Goal: Task Accomplishment & Management: Complete application form

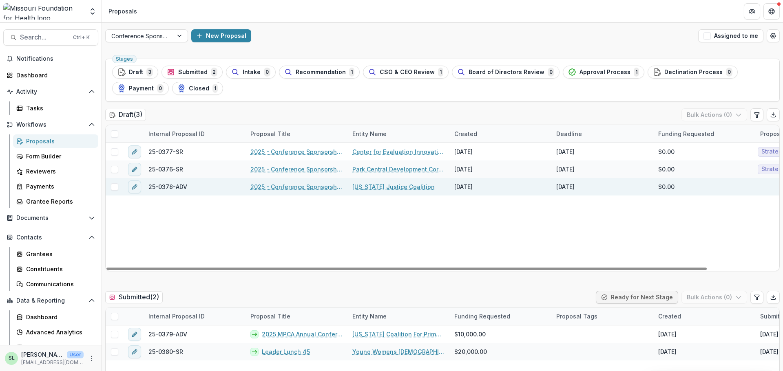
click at [301, 188] on link "2025 - Conference Sponsorship Request" at bounding box center [296, 187] width 92 height 9
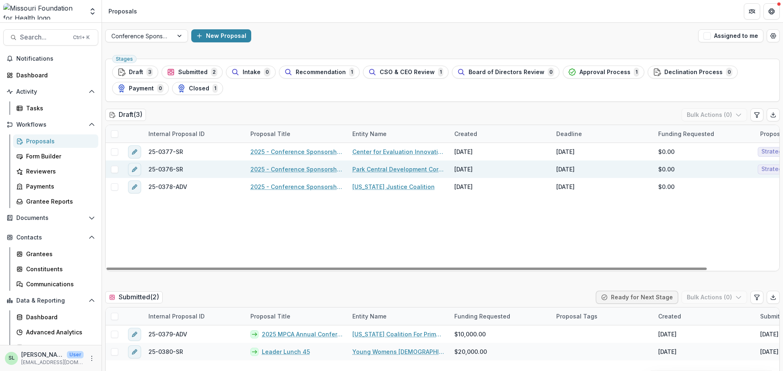
click at [301, 169] on link "2025 - Conference Sponsorship Request" at bounding box center [296, 169] width 92 height 9
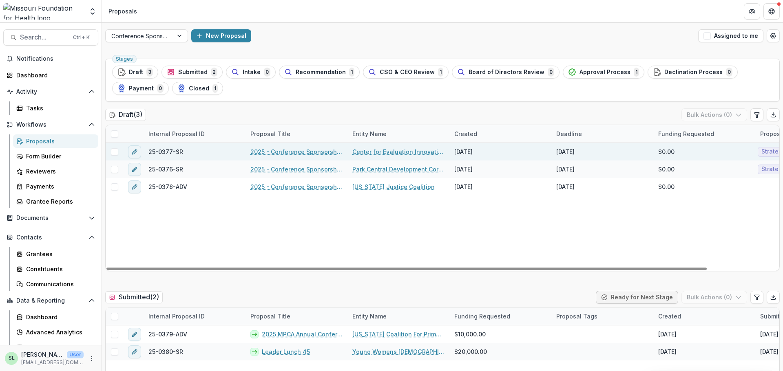
click at [295, 151] on link "2025 - Conference Sponsorship Request" at bounding box center [296, 152] width 92 height 9
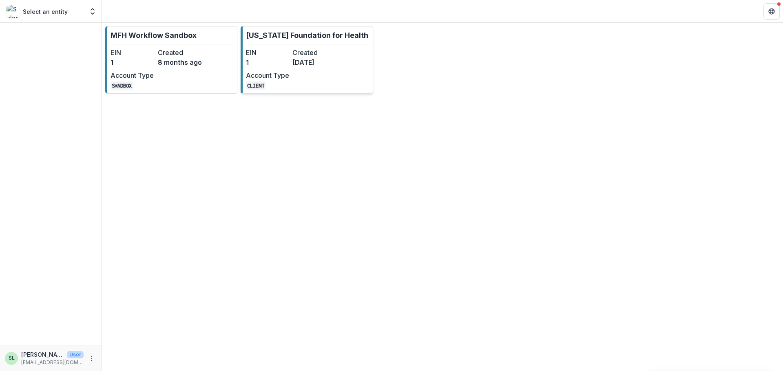
click at [289, 65] on dd "1" at bounding box center [267, 62] width 43 height 10
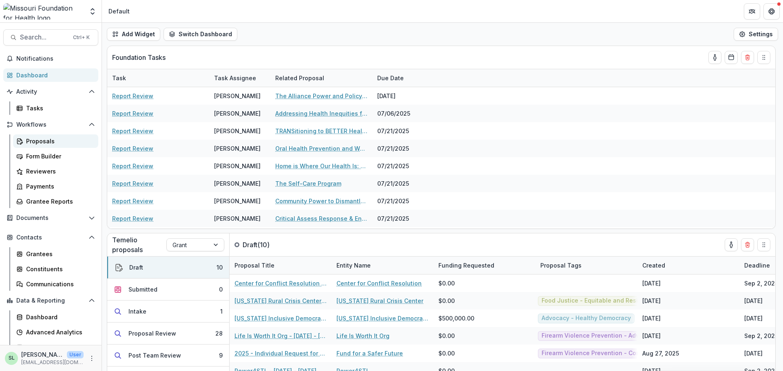
click at [33, 145] on div "Proposals" at bounding box center [59, 141] width 66 height 9
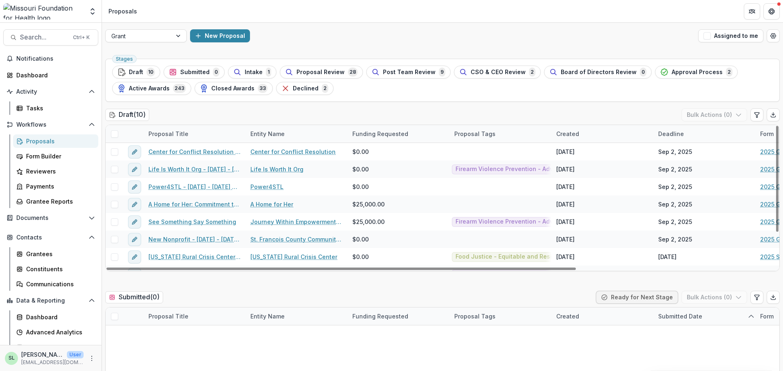
click at [150, 28] on div "Grant New Proposal Assigned to me" at bounding box center [442, 36] width 681 height 26
click at [150, 35] on div at bounding box center [138, 36] width 55 height 10
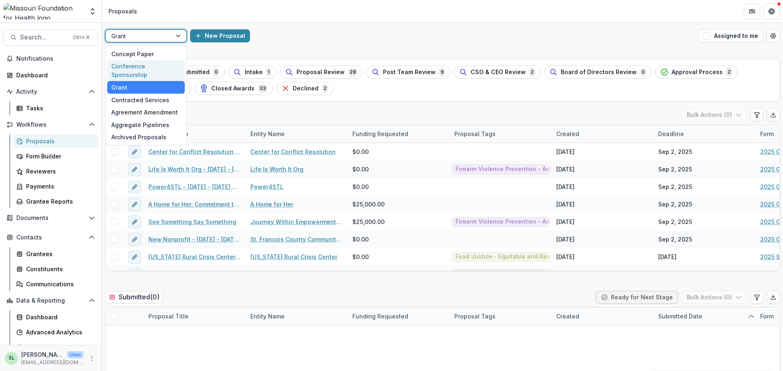
click at [152, 67] on div "Conference Sponsorship" at bounding box center [145, 70] width 77 height 21
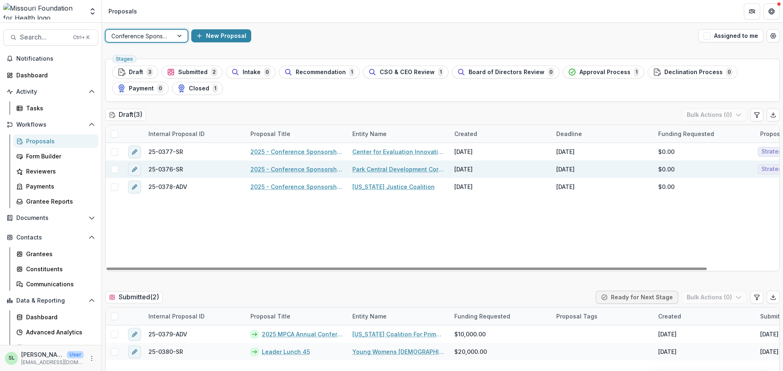
click at [302, 166] on link "2025 - Conference Sponsorship Request" at bounding box center [296, 169] width 92 height 9
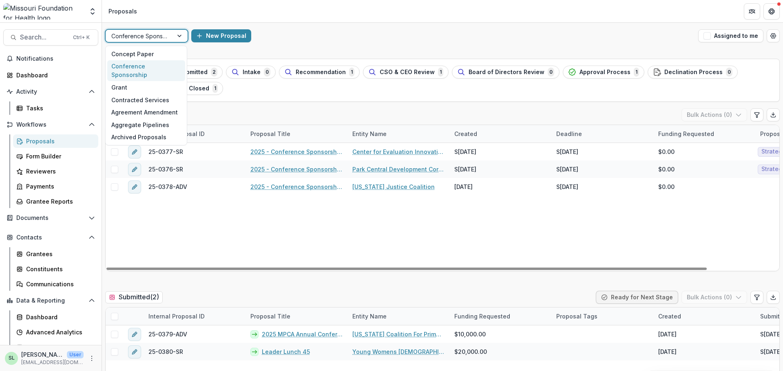
click at [170, 38] on div "Conference Sponsorship" at bounding box center [139, 36] width 67 height 12
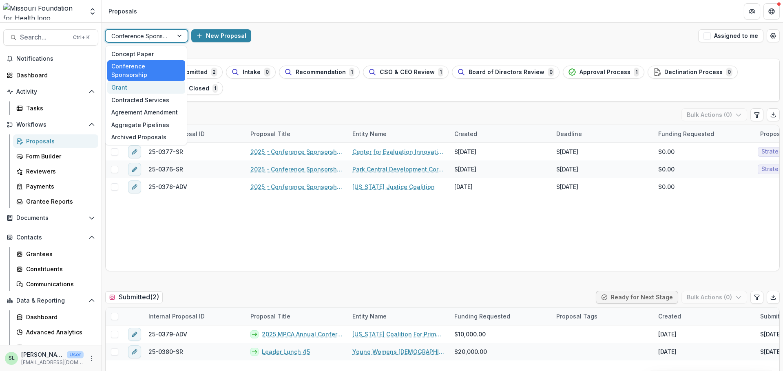
click at [143, 81] on div "Grant" at bounding box center [146, 87] width 78 height 13
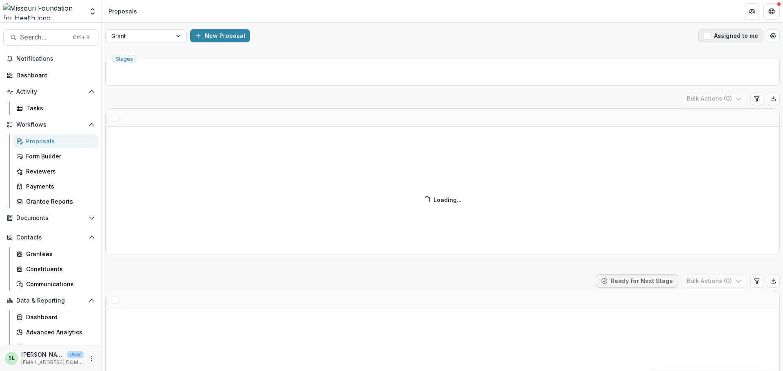
click at [756, 38] on button "Assigned to me" at bounding box center [730, 35] width 65 height 13
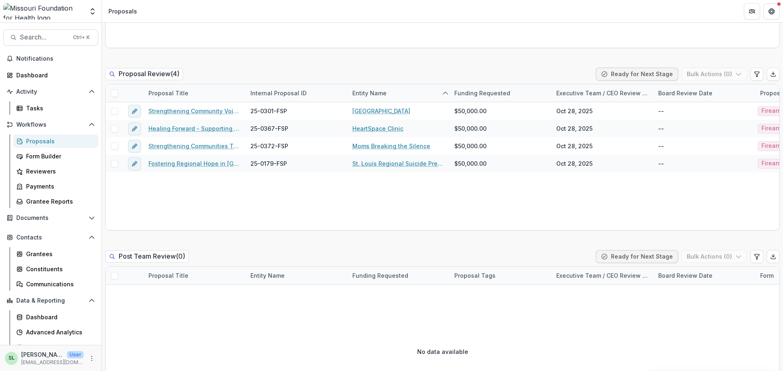
scroll to position [489, 0]
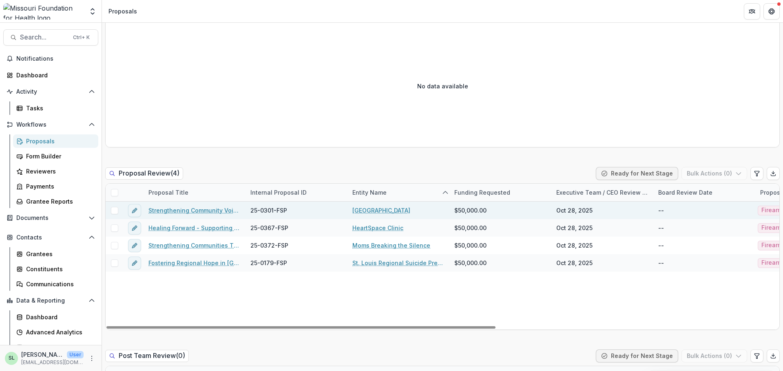
click at [181, 210] on link "Strengthening Community Voices: CASPER Data to Action on Mental Health and Fire…" at bounding box center [194, 210] width 92 height 9
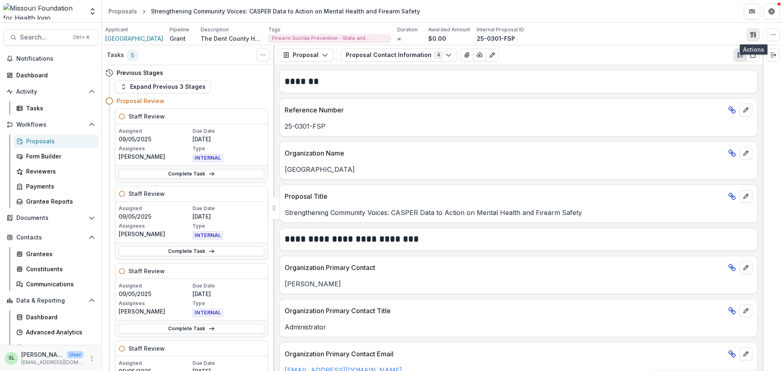
click at [752, 37] on icon "button" at bounding box center [751, 34] width 3 height 5
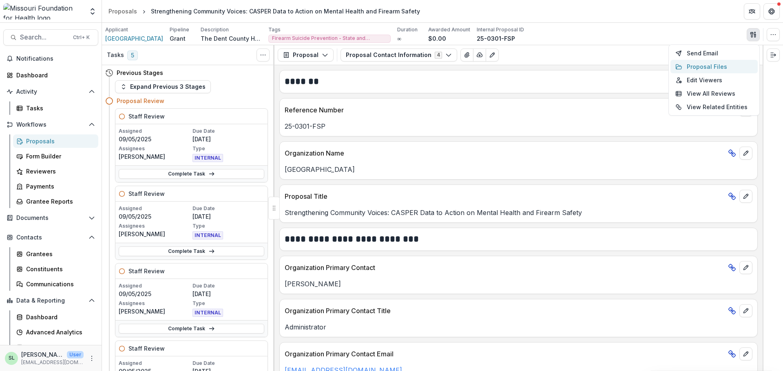
click at [708, 65] on button "Proposal Files" at bounding box center [713, 66] width 87 height 13
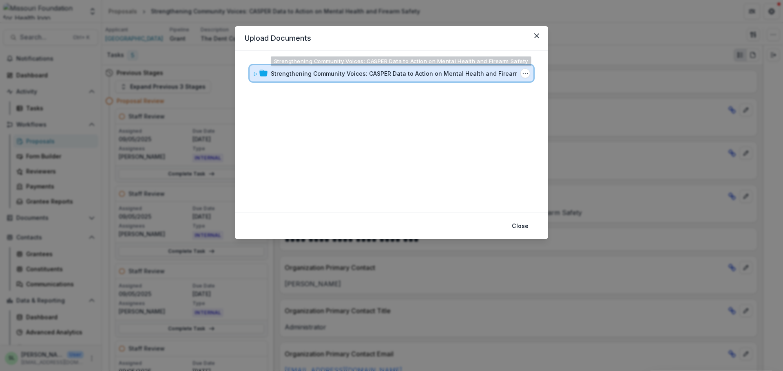
click at [363, 68] on div "Strengthening Community Voices: CASPER Data to Action on Mental Health and Fire…" at bounding box center [391, 73] width 284 height 16
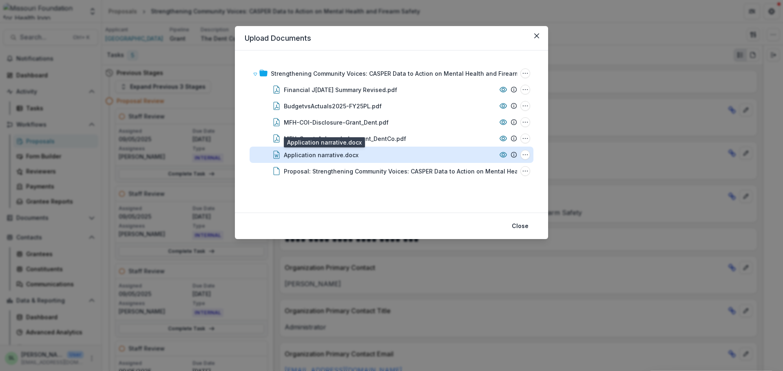
click at [309, 153] on div "Application narrative.docx" at bounding box center [321, 155] width 75 height 9
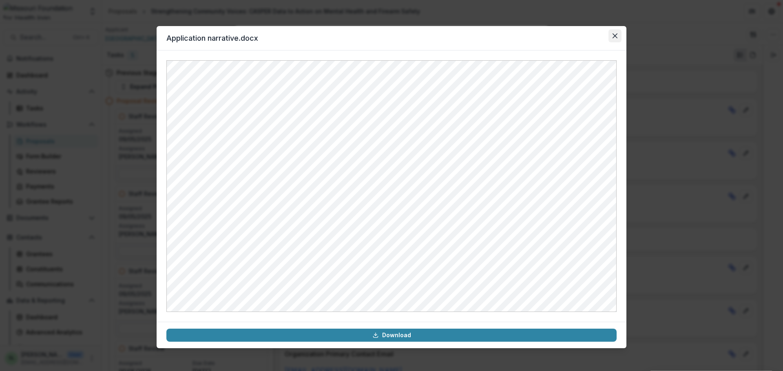
click at [616, 37] on icon "Close" at bounding box center [614, 35] width 5 height 5
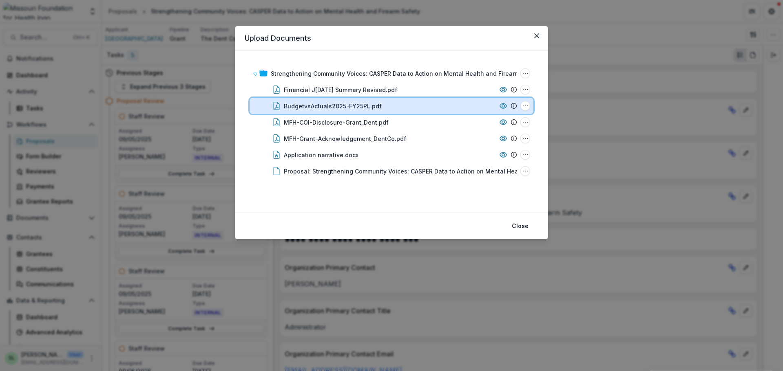
click at [334, 110] on div "BudgetvsActuals2025-FY25PL.pdf File Options Download Rename Delete" at bounding box center [391, 106] width 284 height 16
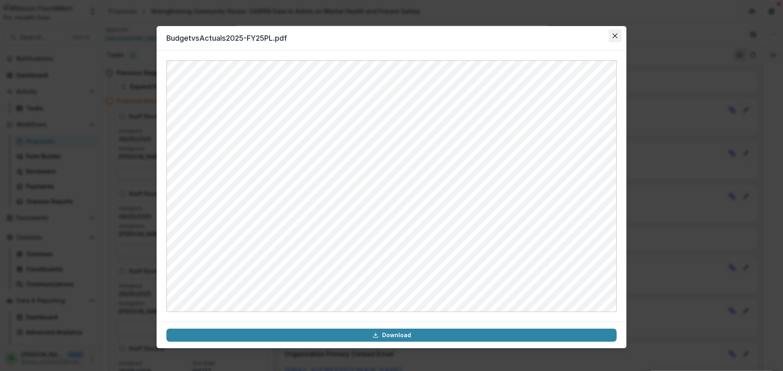
click at [617, 34] on icon "Close" at bounding box center [614, 35] width 5 height 5
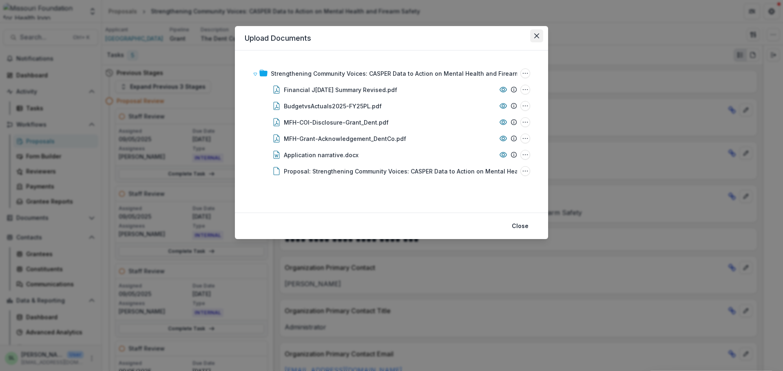
click at [536, 38] on button "Close" at bounding box center [536, 35] width 13 height 13
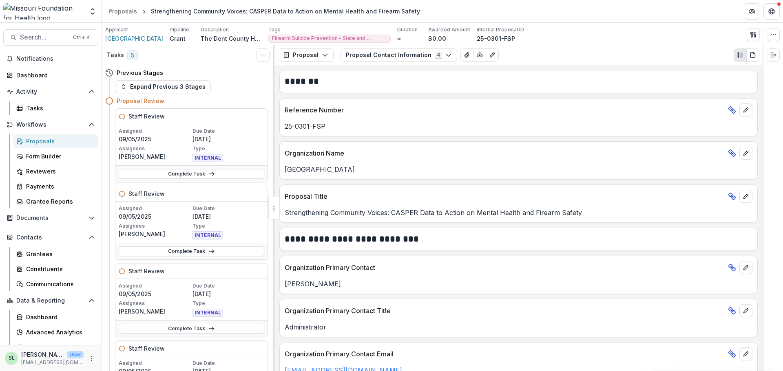
click at [46, 141] on div "Proposals" at bounding box center [59, 141] width 66 height 9
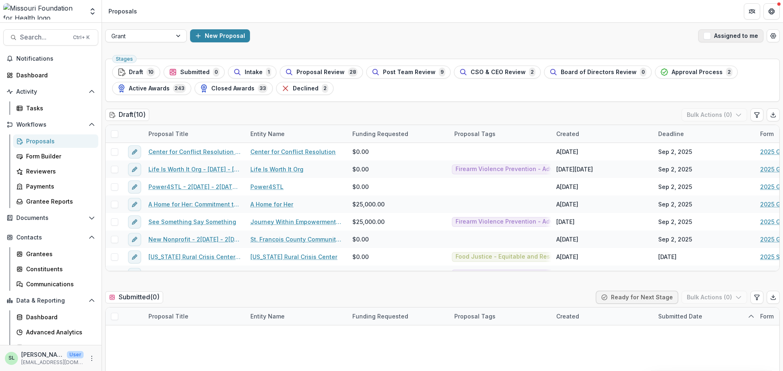
click at [724, 39] on button "Assigned to me" at bounding box center [730, 35] width 65 height 13
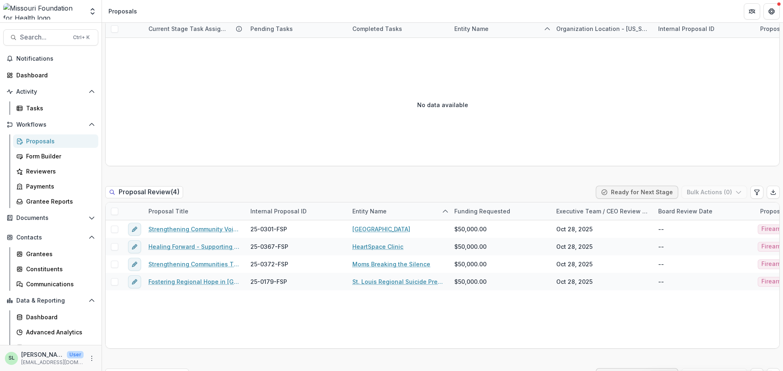
scroll to position [530, 0]
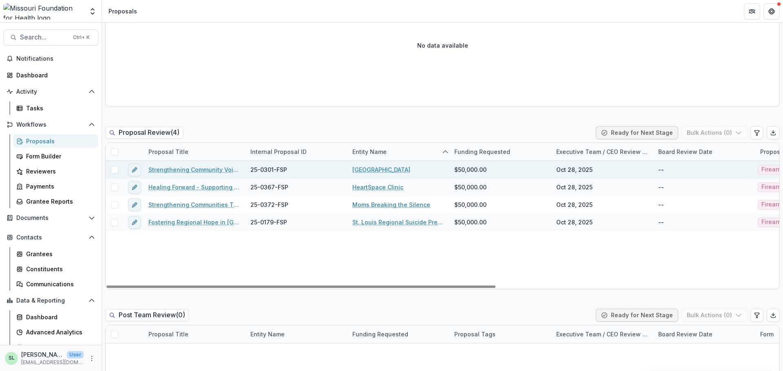
click at [399, 170] on link "[GEOGRAPHIC_DATA]" at bounding box center [381, 170] width 58 height 9
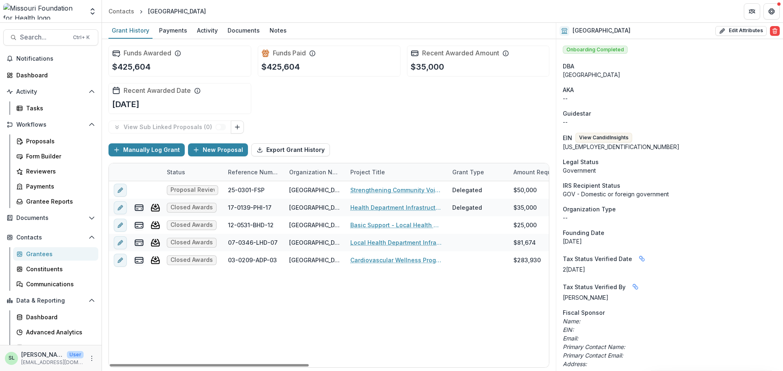
click at [44, 252] on div "Grantees" at bounding box center [59, 254] width 66 height 9
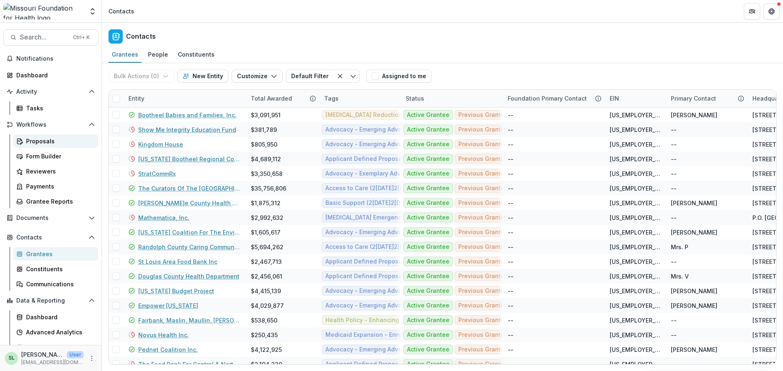
click at [35, 142] on div "Proposals" at bounding box center [59, 141] width 66 height 9
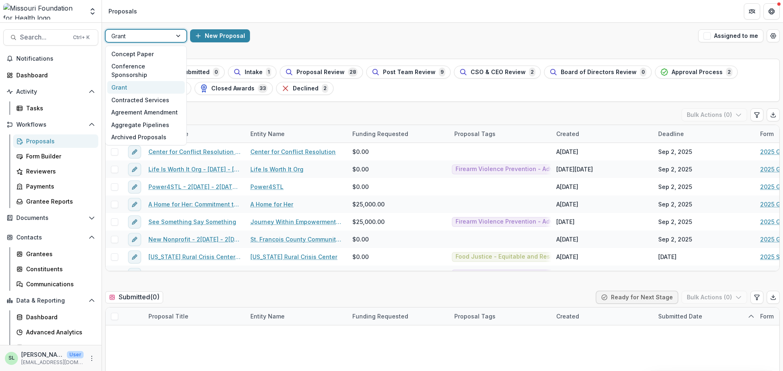
click at [162, 38] on div at bounding box center [138, 36] width 55 height 10
click at [164, 71] on div "Conference Sponsorship" at bounding box center [145, 70] width 77 height 21
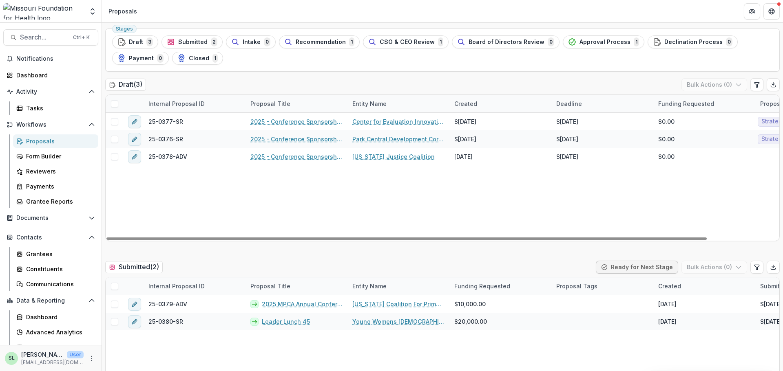
scroll to position [82, 0]
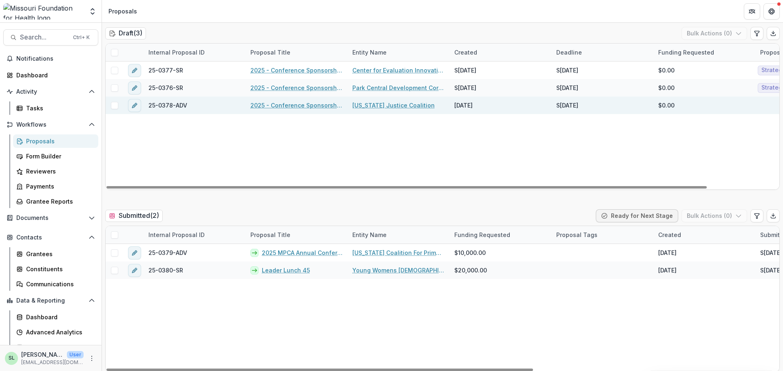
click at [287, 102] on link "2025 - Conference Sponsorship Request" at bounding box center [296, 105] width 92 height 9
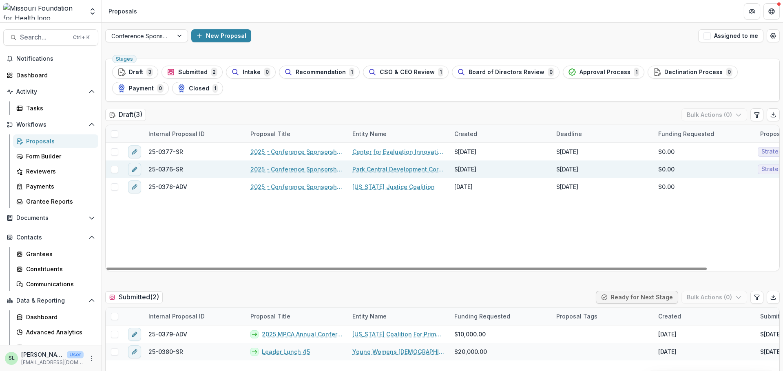
click at [287, 171] on link "2025 - Conference Sponsorship Request" at bounding box center [296, 169] width 92 height 9
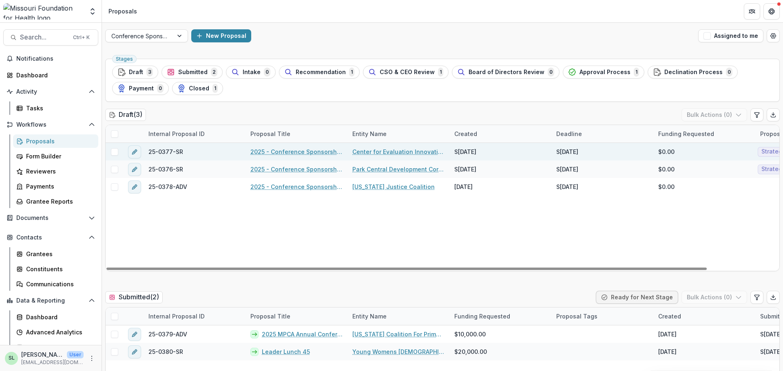
click at [271, 152] on link "2025 - Conference Sponsorship Request" at bounding box center [296, 152] width 92 height 9
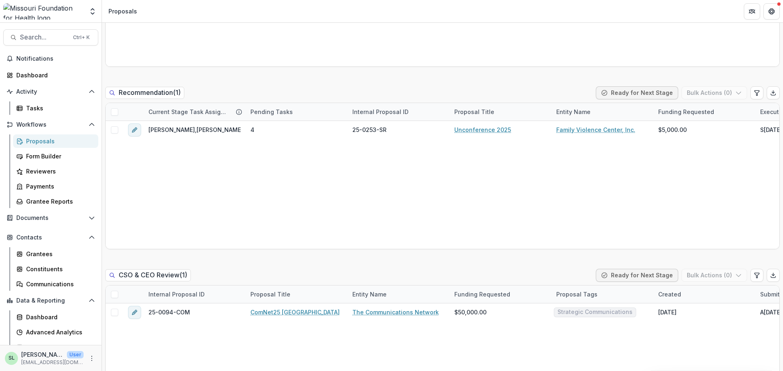
scroll to position [571, 0]
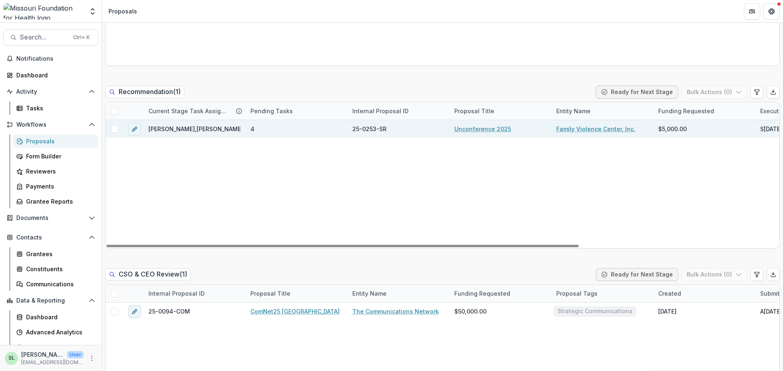
click at [483, 130] on link "Unconference 2025" at bounding box center [482, 129] width 57 height 9
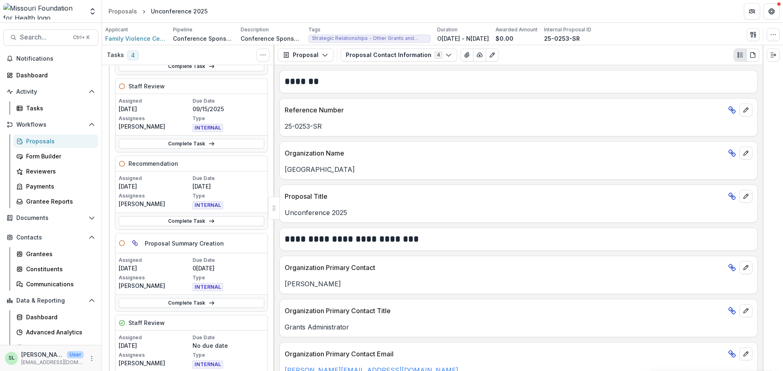
scroll to position [122, 0]
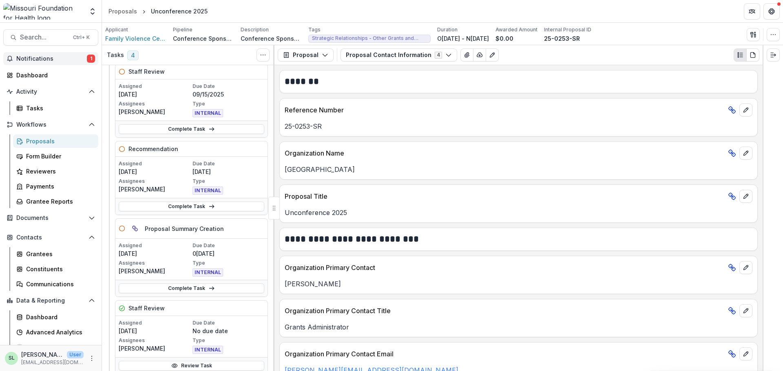
click at [49, 60] on span "Notifications" at bounding box center [51, 58] width 71 height 7
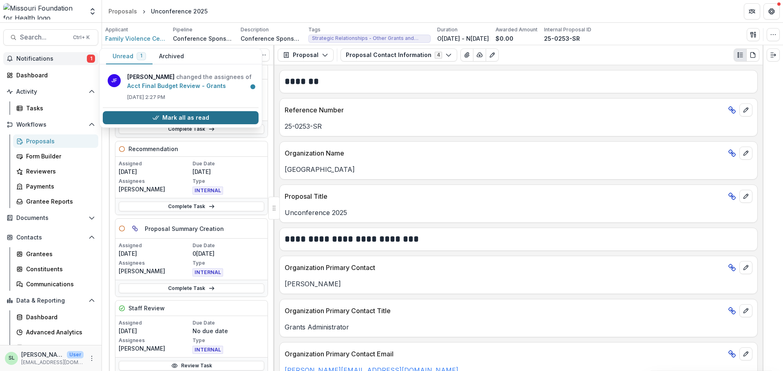
click at [219, 122] on button "Mark all as read" at bounding box center [181, 117] width 156 height 13
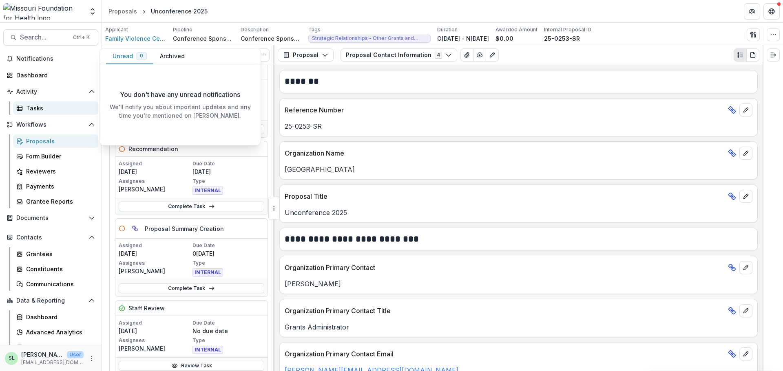
click at [47, 112] on div "Tasks" at bounding box center [59, 108] width 66 height 9
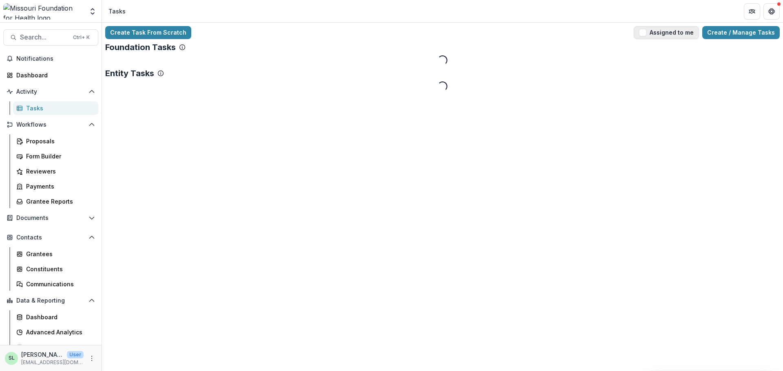
click at [669, 32] on button "Assigned to me" at bounding box center [666, 32] width 65 height 13
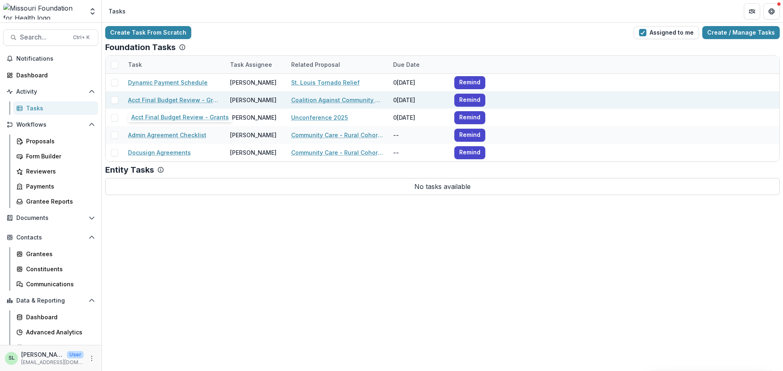
click at [166, 102] on link "Acct Final Budget Review - Grants" at bounding box center [174, 100] width 92 height 9
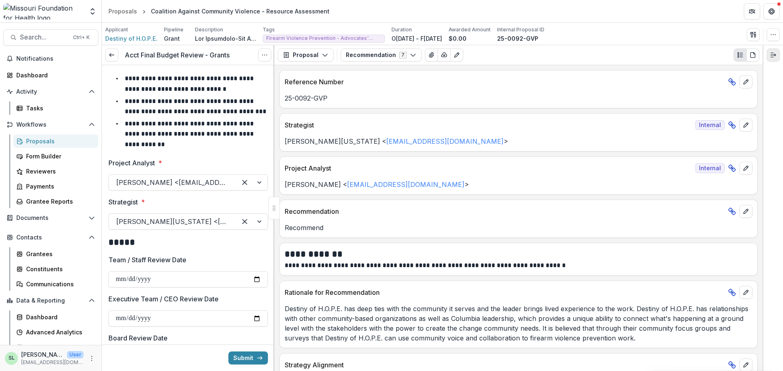
click at [775, 56] on polyline "Expand right" at bounding box center [774, 55] width 1 height 2
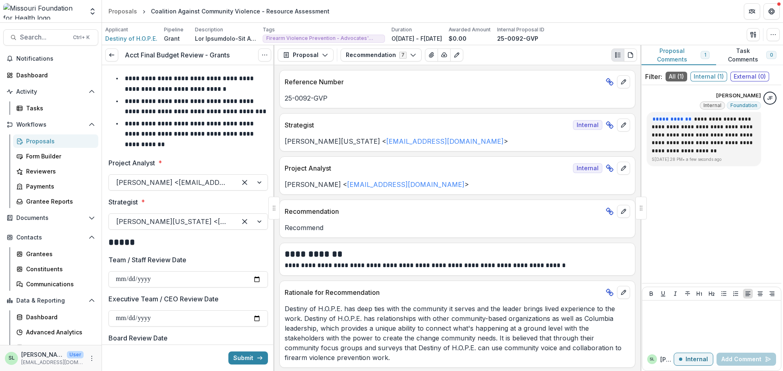
click at [686, 53] on button "Proposal Comments 1" at bounding box center [678, 55] width 76 height 20
click at [642, 207] on div at bounding box center [640, 208] width 11 height 23
drag, startPoint x: 642, startPoint y: 207, endPoint x: 744, endPoint y: 202, distance: 102.1
click at [744, 202] on div "**********" at bounding box center [711, 208] width 143 height 326
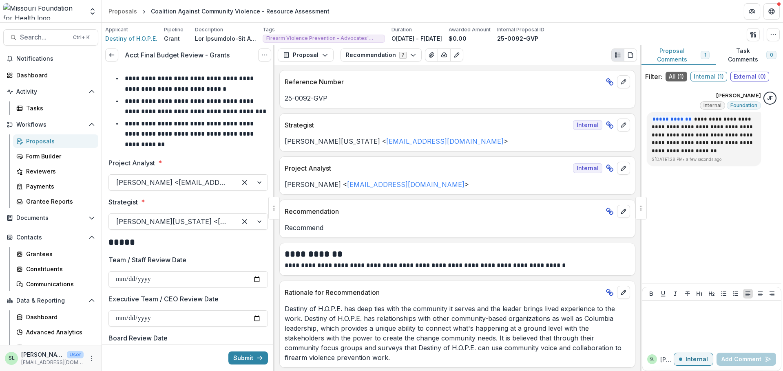
click at [686, 212] on div "**********" at bounding box center [711, 184] width 139 height 192
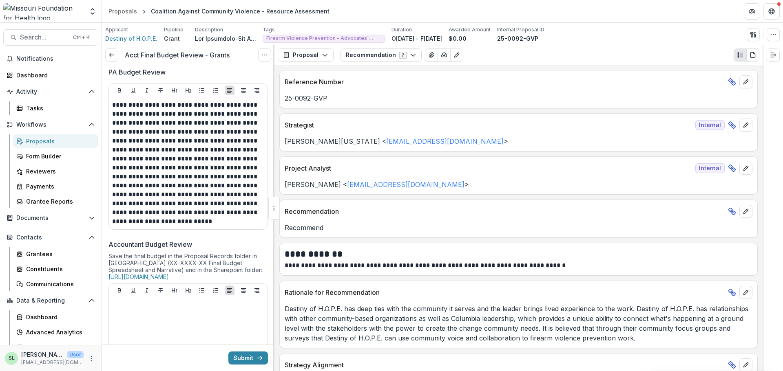
scroll to position [530, 0]
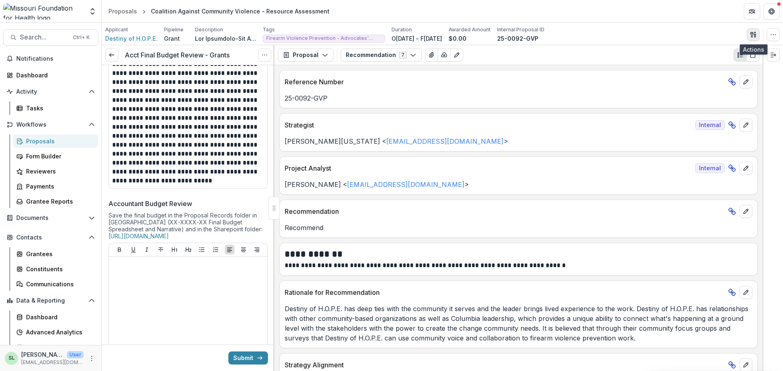
click at [755, 36] on icon "button" at bounding box center [754, 36] width 1 height 2
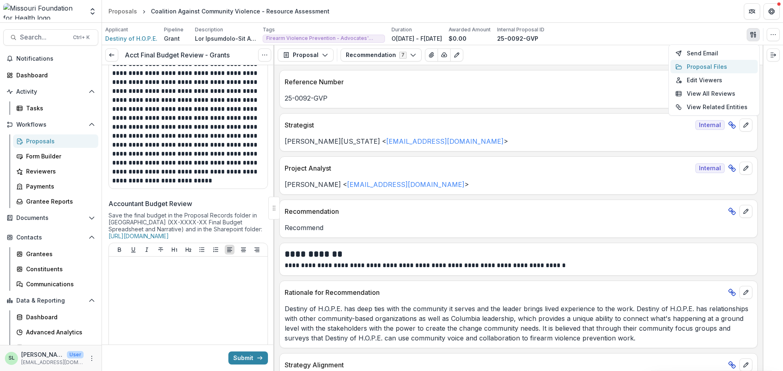
click at [719, 68] on button "Proposal Files" at bounding box center [713, 66] width 87 height 13
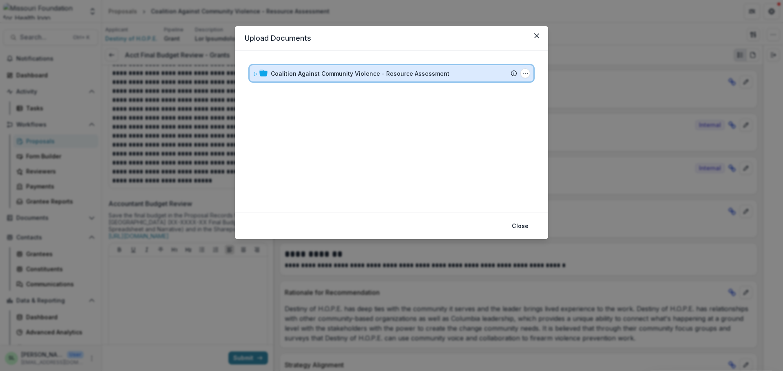
click at [385, 67] on div "Coalition Against Community Violence - Resource Assessment Submission Temelio P…" at bounding box center [391, 73] width 284 height 16
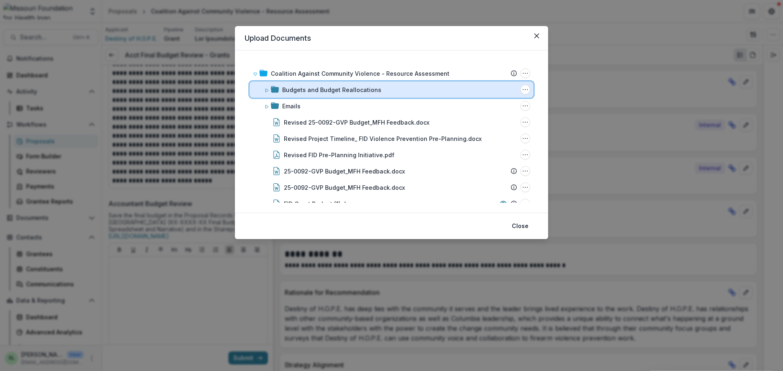
click at [325, 83] on div "Budgets and Budget Reallocations Folder Options Rename Add Subfolder Delete" at bounding box center [391, 90] width 284 height 16
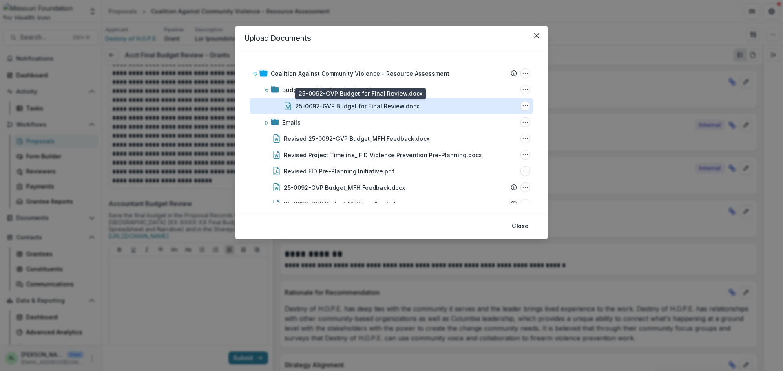
click at [317, 107] on div "25-0092-GVP Budget for Final Review.docx" at bounding box center [357, 106] width 124 height 9
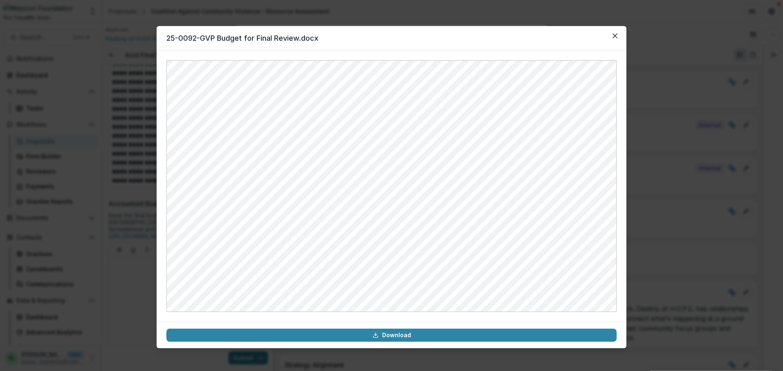
click at [176, 41] on header "25-0092-GVP Budget for Final Review.docx" at bounding box center [392, 38] width 470 height 24
drag, startPoint x: 167, startPoint y: 37, endPoint x: 209, endPoint y: 37, distance: 42.4
click at [209, 37] on header "25-0092-GVP Budget for Final Review.docx" at bounding box center [392, 38] width 470 height 24
drag, startPoint x: 215, startPoint y: 40, endPoint x: 279, endPoint y: 49, distance: 64.2
click at [160, 27] on header "25-0092-GVP Budget for Final Review.docx" at bounding box center [392, 38] width 470 height 24
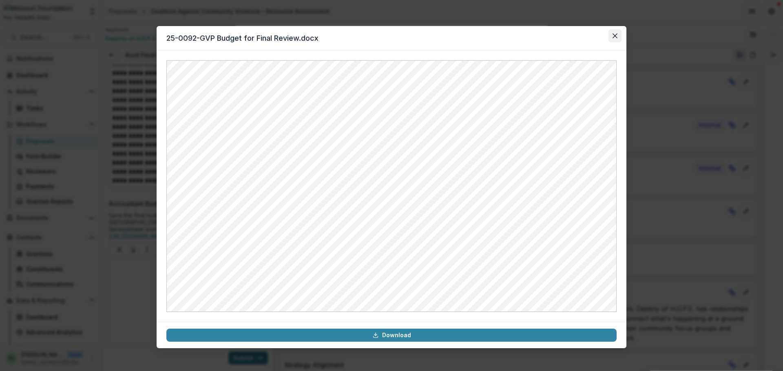
click at [616, 38] on icon "Close" at bounding box center [614, 35] width 5 height 5
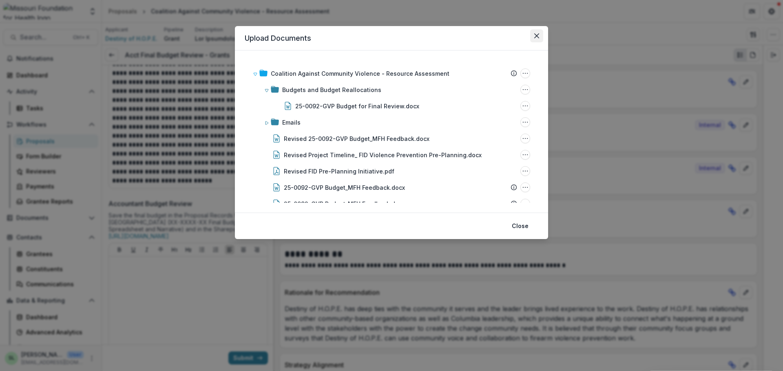
click at [539, 35] on button "Close" at bounding box center [536, 35] width 13 height 13
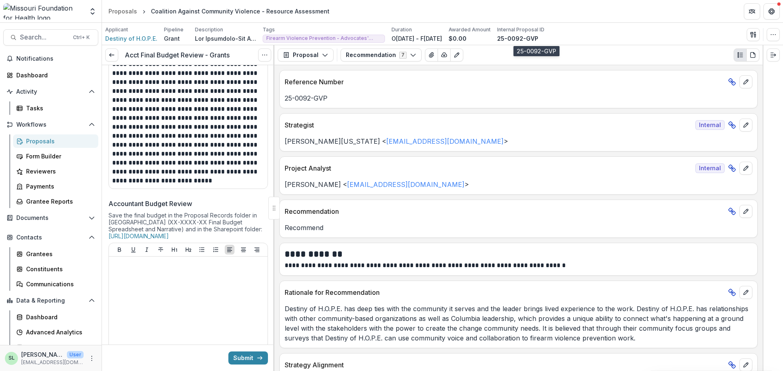
click at [521, 40] on p "25-0092-GVP" at bounding box center [517, 38] width 41 height 9
drag, startPoint x: 517, startPoint y: 39, endPoint x: 558, endPoint y: 41, distance: 40.8
click at [544, 41] on div "25-0092-GVP" at bounding box center [520, 38] width 47 height 9
copy p "25-0092-GVP"
click at [605, 35] on div "Applicant Destiny of H.O.P.E. Pipeline Grant Description Description Tags Firea…" at bounding box center [442, 34] width 674 height 17
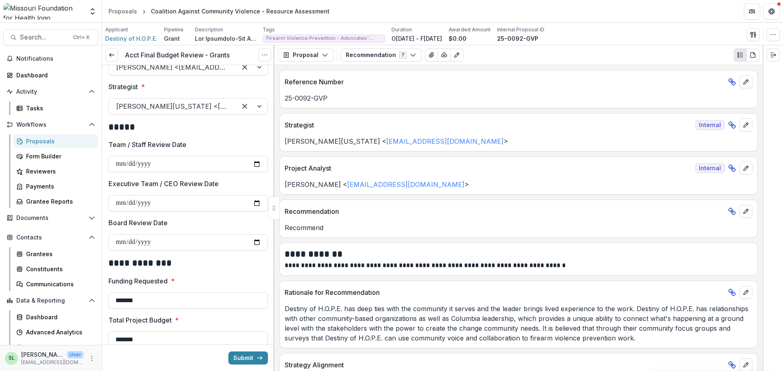
scroll to position [0, 0]
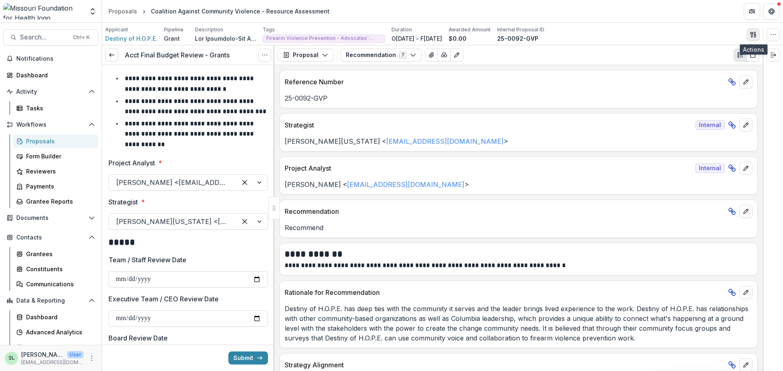
click at [755, 35] on line "button" at bounding box center [755, 35] width 2 height 0
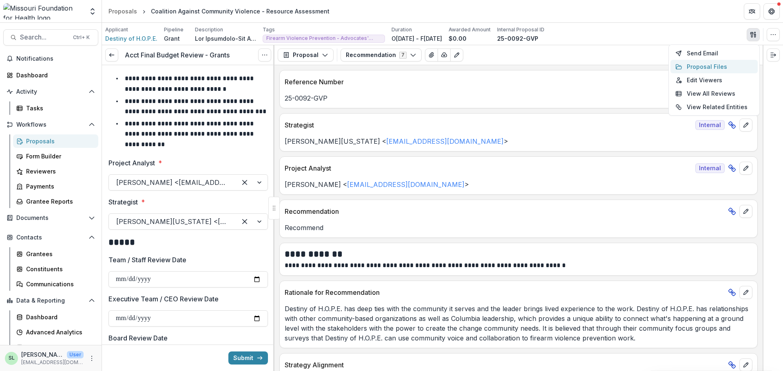
click at [714, 66] on button "Proposal Files" at bounding box center [713, 66] width 87 height 13
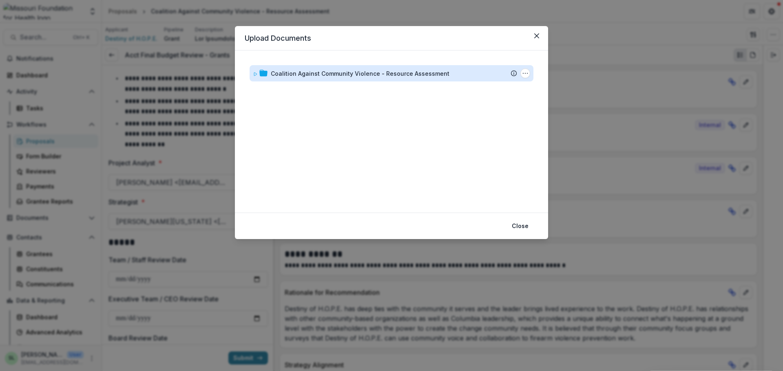
click at [318, 71] on div "Coalition Against Community Violence - Resource Assessment" at bounding box center [360, 73] width 179 height 9
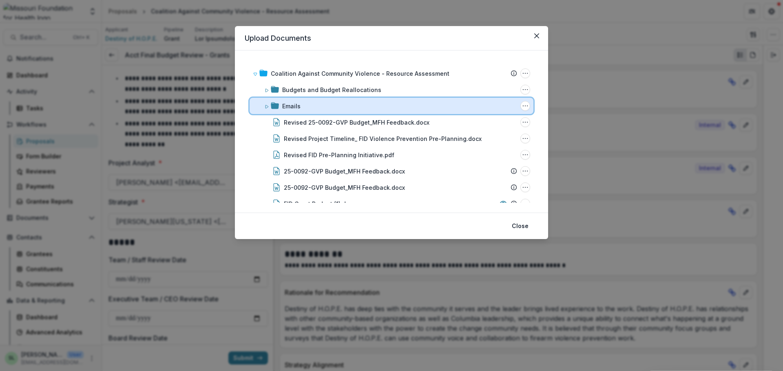
click at [267, 106] on icon at bounding box center [266, 106] width 5 height 5
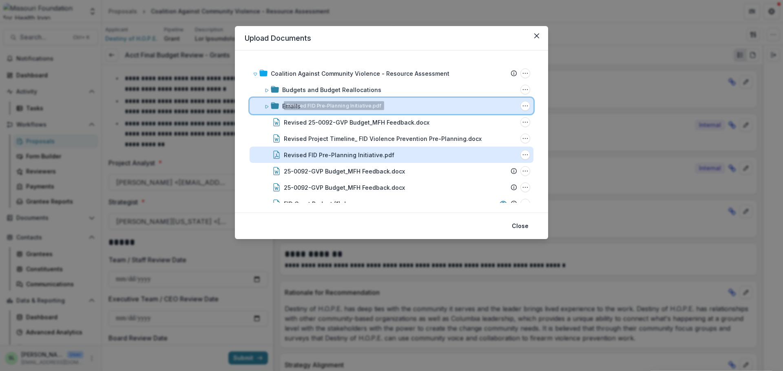
scroll to position [161, 0]
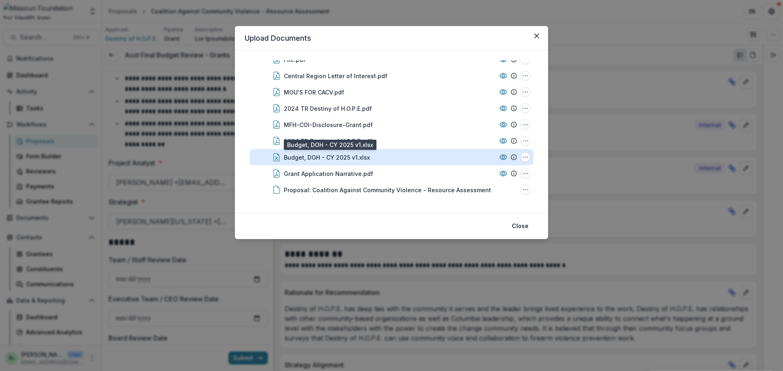
click at [311, 154] on div "Budget, DOH - CY 2025 v1.xlsx" at bounding box center [327, 157] width 86 height 9
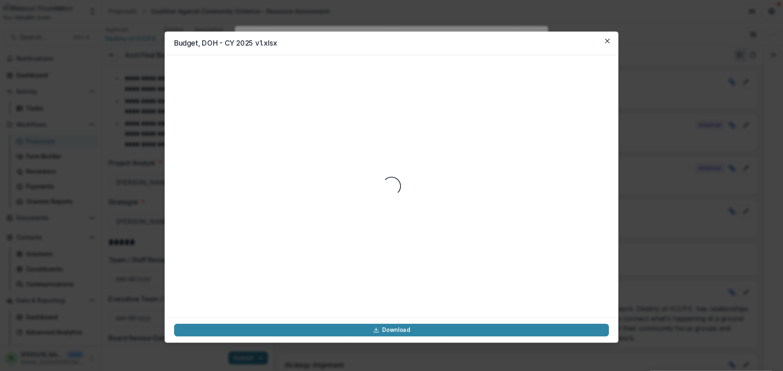
click at [311, 154] on div "Loading..." at bounding box center [391, 186] width 435 height 243
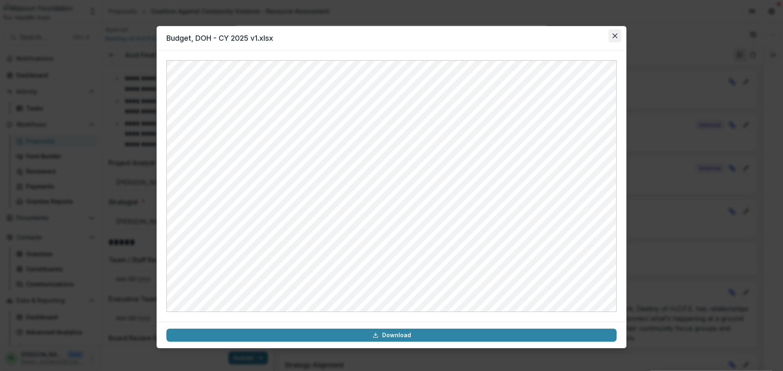
click at [615, 35] on icon "Close" at bounding box center [614, 35] width 5 height 5
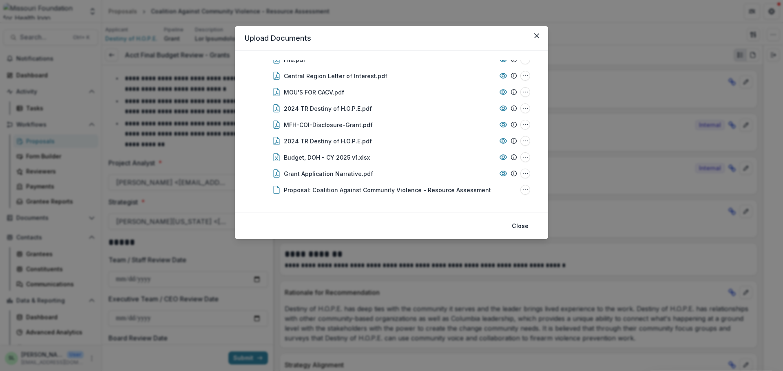
click at [533, 37] on button "Close" at bounding box center [536, 35] width 13 height 13
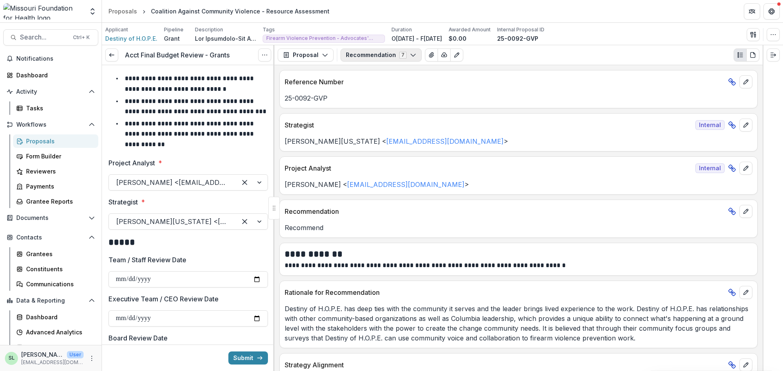
click at [399, 58] on button "Recommendation 7" at bounding box center [380, 55] width 81 height 13
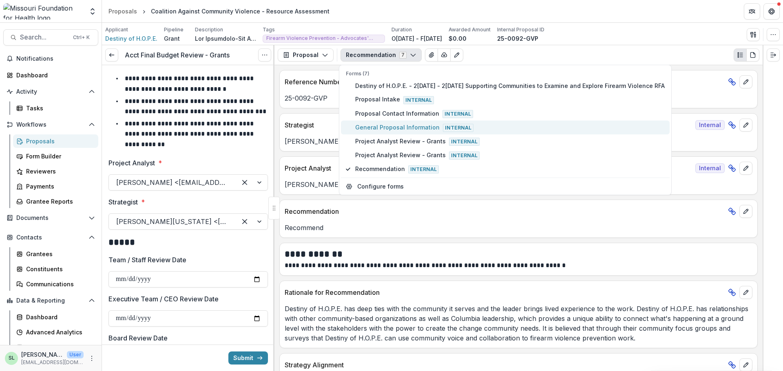
click at [384, 127] on span "General Proposal Information Internal" at bounding box center [509, 127] width 309 height 9
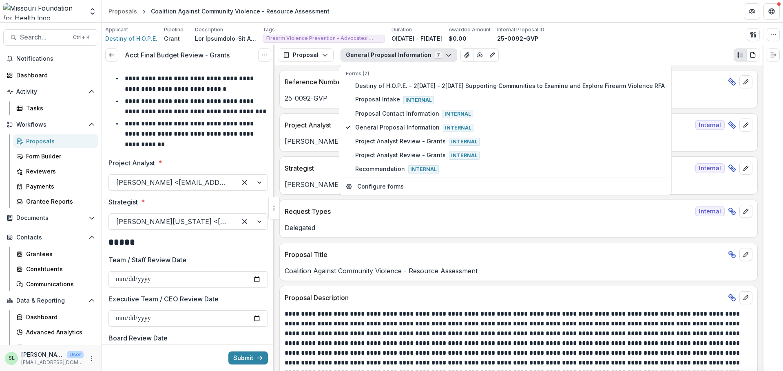
click at [508, 225] on p "Delegated" at bounding box center [519, 228] width 468 height 10
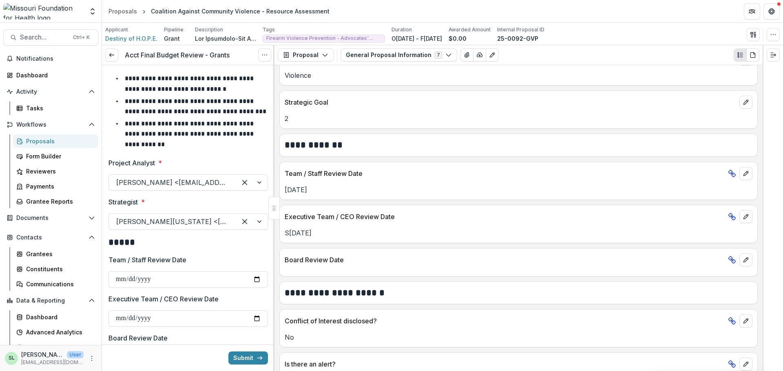
scroll to position [1028, 0]
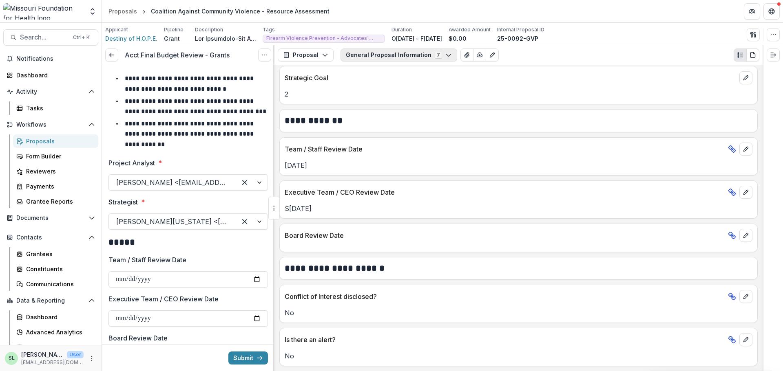
click at [406, 56] on button "General Proposal Information 7" at bounding box center [398, 55] width 117 height 13
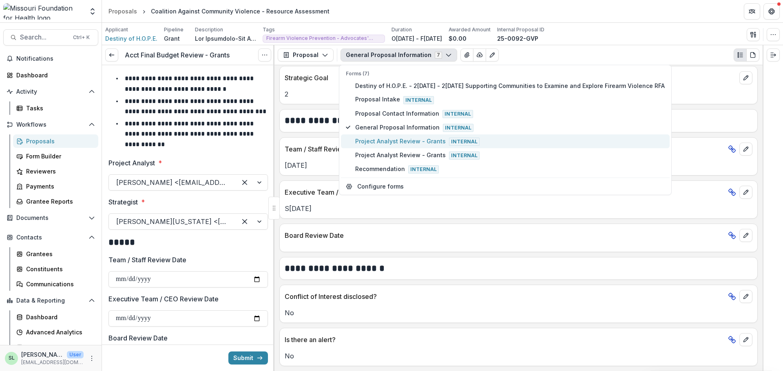
click at [394, 146] on span "Project Analyst Review - Grants Internal" at bounding box center [509, 141] width 309 height 9
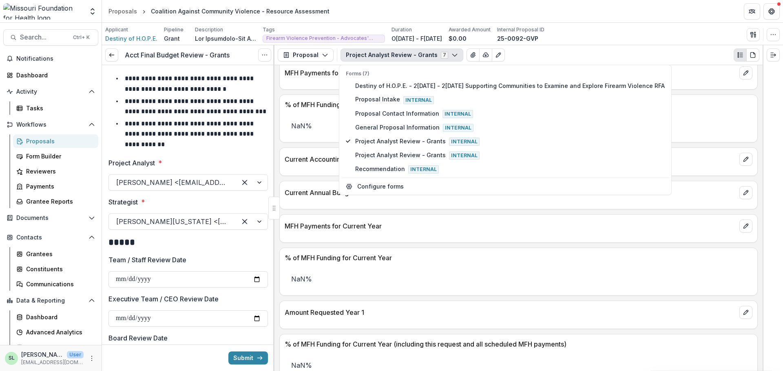
scroll to position [1048, 0]
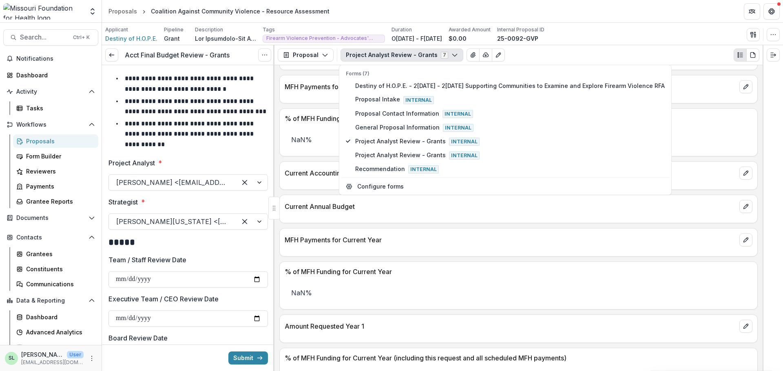
drag, startPoint x: 639, startPoint y: 51, endPoint x: 620, endPoint y: 55, distance: 18.9
click at [638, 52] on div "Project Analyst Review - Grants 7 Forms (7) Destiny of H.O.P.E. - 2025 - 2025 S…" at bounding box center [549, 55] width 419 height 13
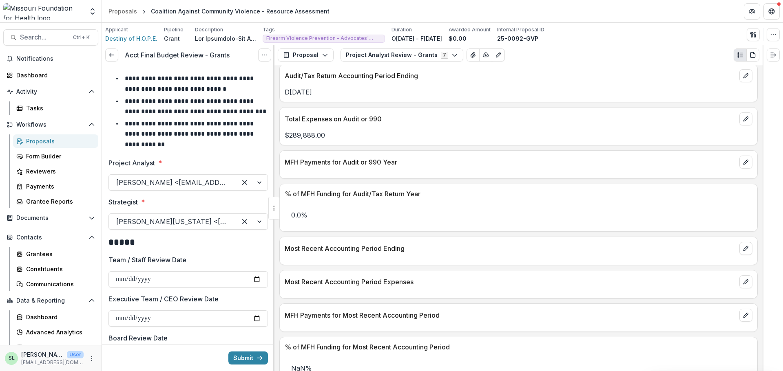
scroll to position [693, 0]
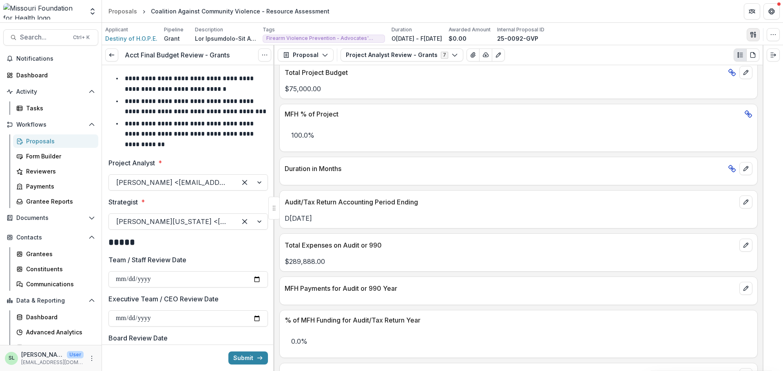
click at [753, 37] on icon "button" at bounding box center [753, 34] width 7 height 7
click at [713, 62] on button "Proposal Files" at bounding box center [713, 66] width 87 height 13
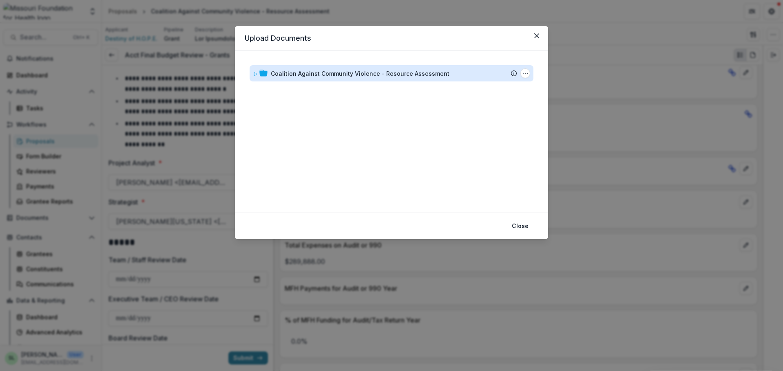
click at [365, 75] on div "Coalition Against Community Violence - Resource Assessment" at bounding box center [360, 73] width 179 height 9
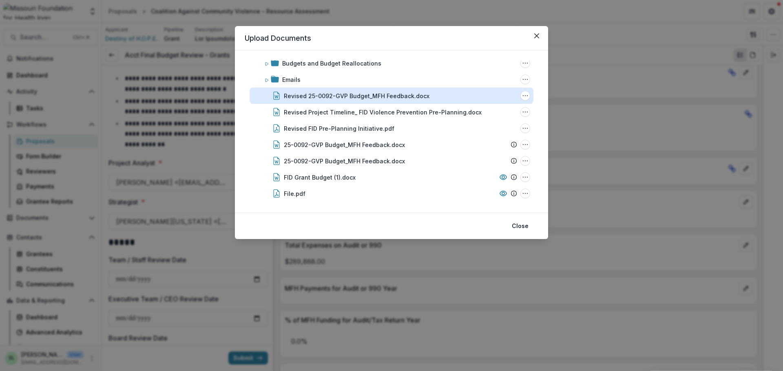
scroll to position [41, 0]
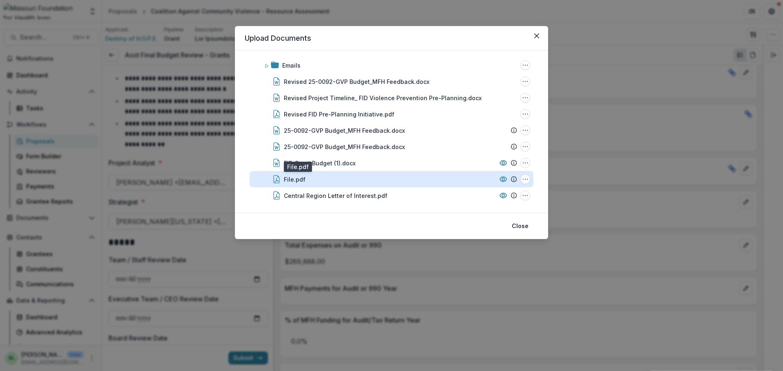
click at [294, 183] on div "File.pdf" at bounding box center [295, 179] width 22 height 9
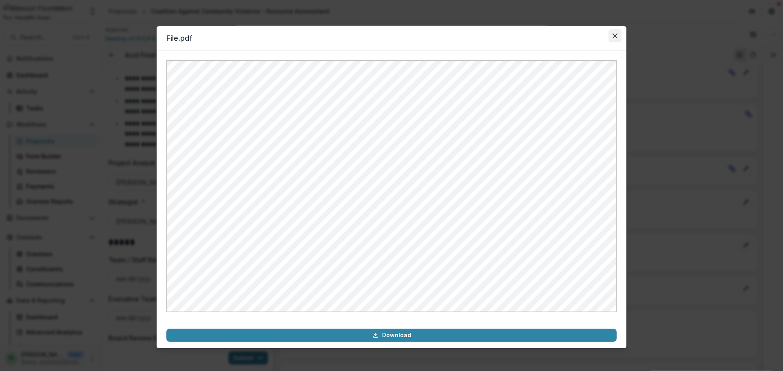
click at [615, 38] on icon "Close" at bounding box center [614, 35] width 5 height 5
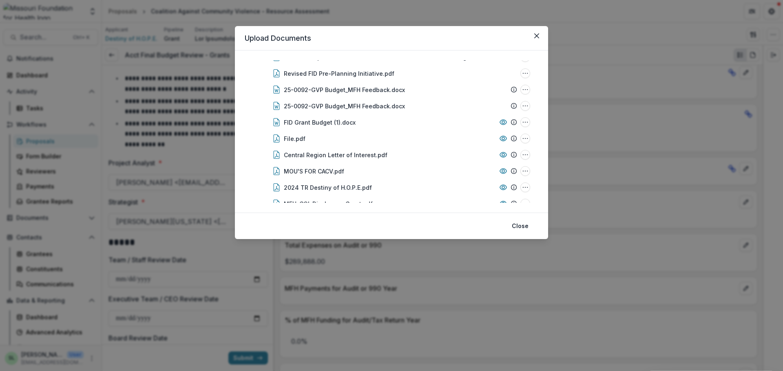
scroll to position [122, 0]
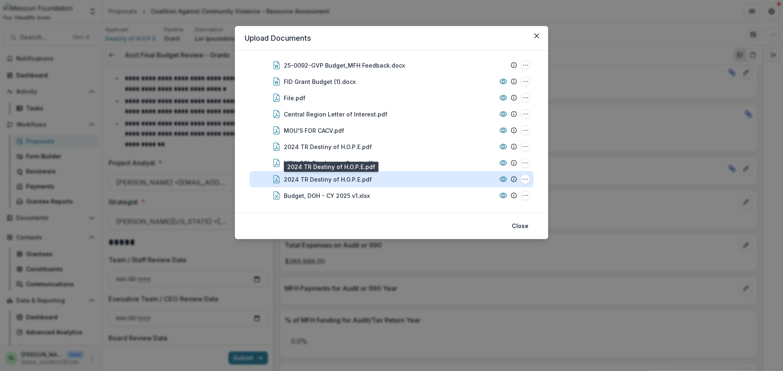
click at [316, 178] on div "2024 TR Destiny of H.O.P.E.pdf" at bounding box center [328, 179] width 88 height 9
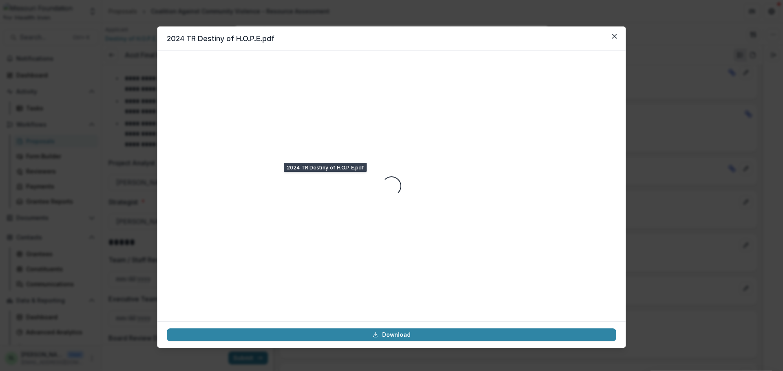
click at [316, 178] on div "Loading..." at bounding box center [391, 187] width 449 height 252
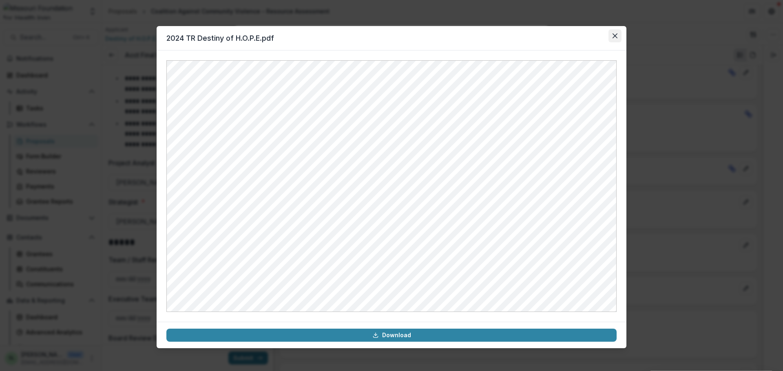
click at [615, 34] on icon "Close" at bounding box center [614, 35] width 5 height 5
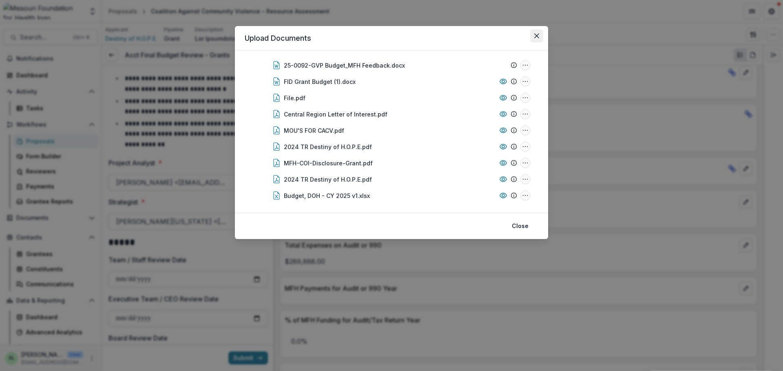
click at [537, 37] on icon "Close" at bounding box center [536, 35] width 5 height 5
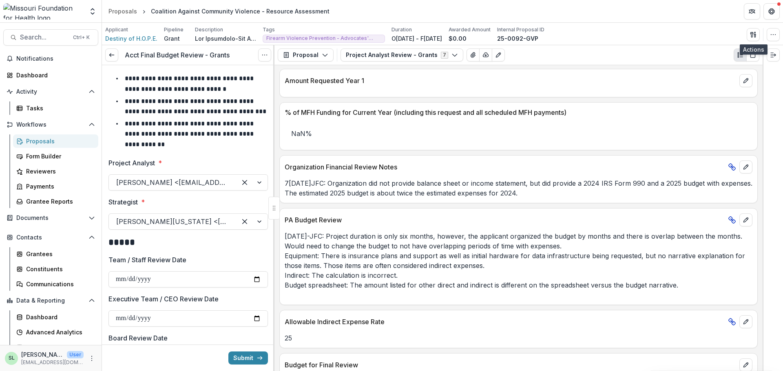
scroll to position [1280, 0]
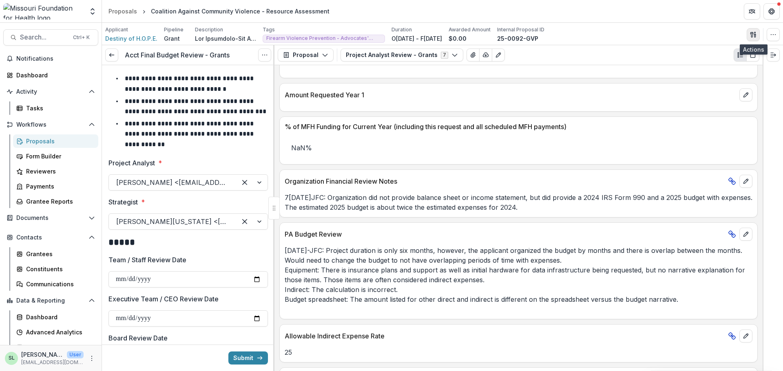
click at [756, 35] on button "button" at bounding box center [752, 34] width 13 height 13
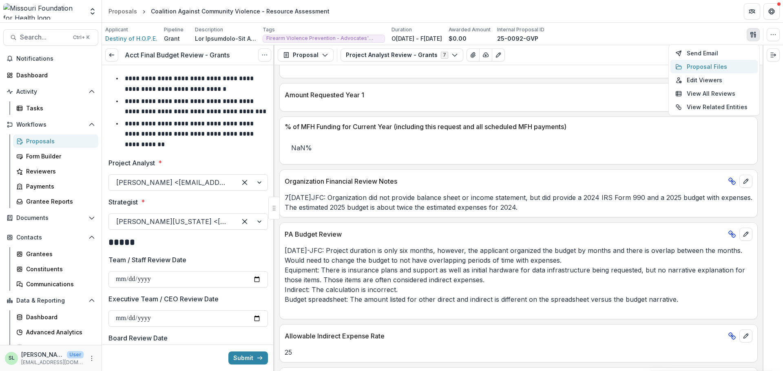
click at [690, 68] on button "Proposal Files" at bounding box center [713, 66] width 87 height 13
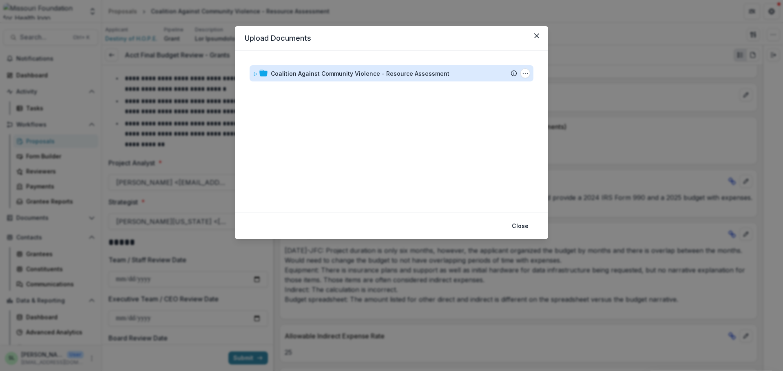
click at [296, 73] on div "Coalition Against Community Violence - Resource Assessment" at bounding box center [360, 73] width 179 height 9
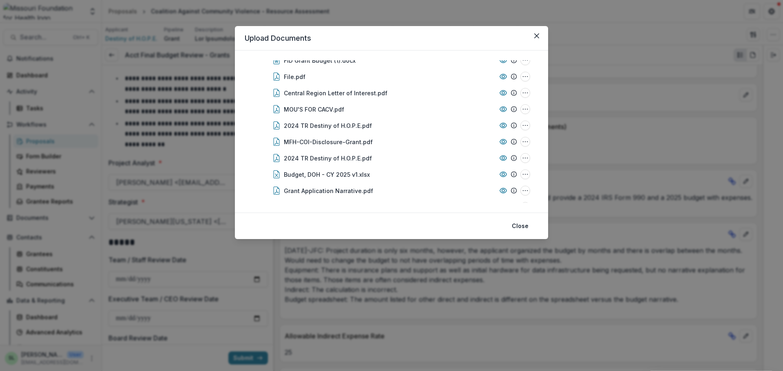
scroll to position [161, 0]
click at [534, 32] on button "Close" at bounding box center [536, 35] width 13 height 13
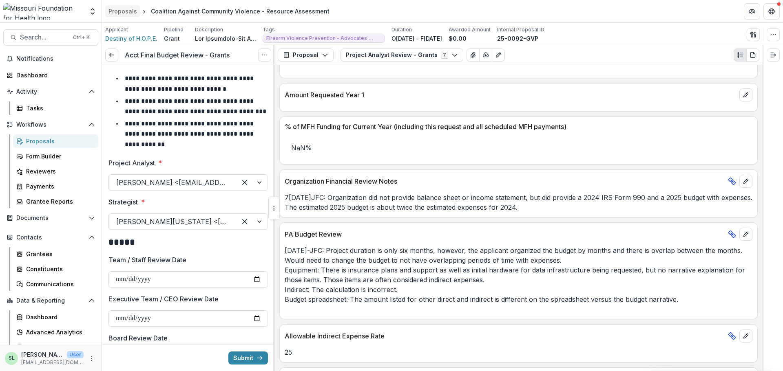
click at [126, 11] on div "Proposals" at bounding box center [122, 11] width 29 height 9
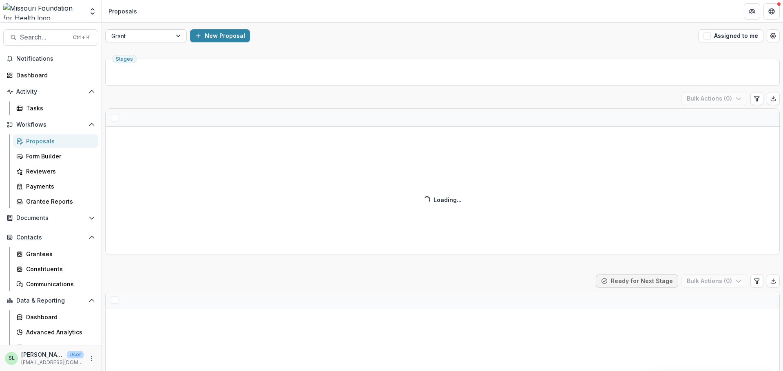
click at [154, 35] on div at bounding box center [138, 36] width 55 height 10
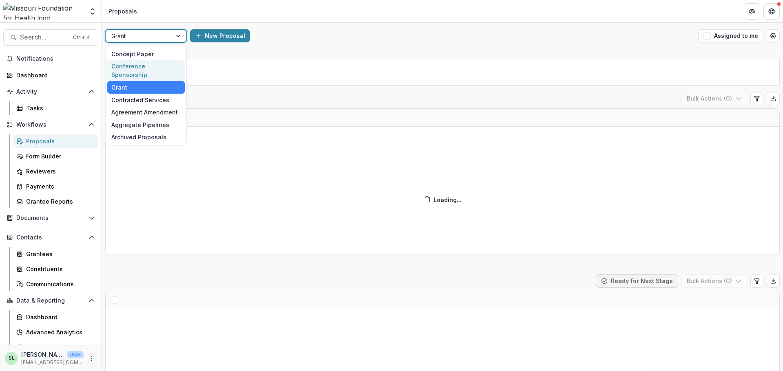
click at [158, 67] on div "Conference Sponsorship" at bounding box center [145, 70] width 77 height 21
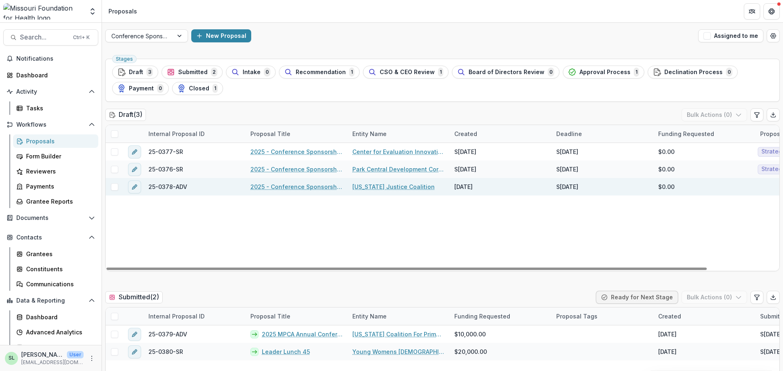
click at [304, 184] on link "2025 - Conference Sponsorship Request" at bounding box center [296, 187] width 92 height 9
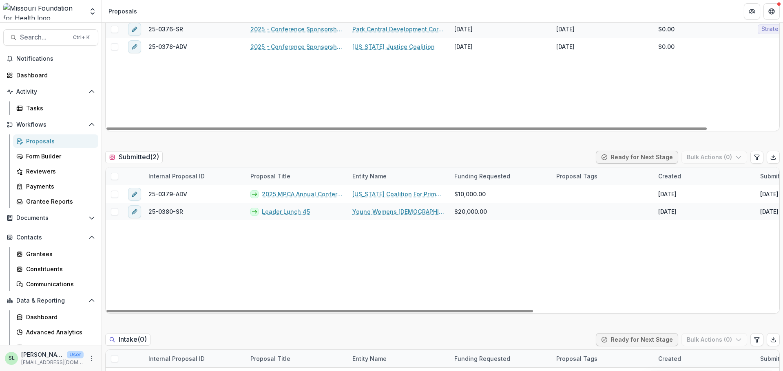
scroll to position [122, 0]
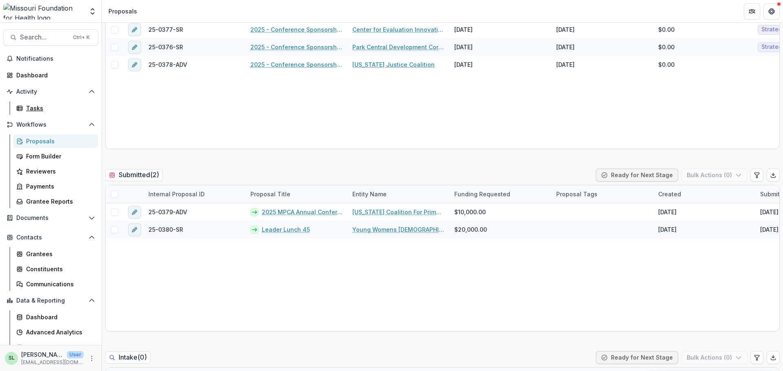
drag, startPoint x: 38, startPoint y: 112, endPoint x: 137, endPoint y: 106, distance: 99.2
click at [38, 112] on div "Tasks" at bounding box center [59, 108] width 66 height 9
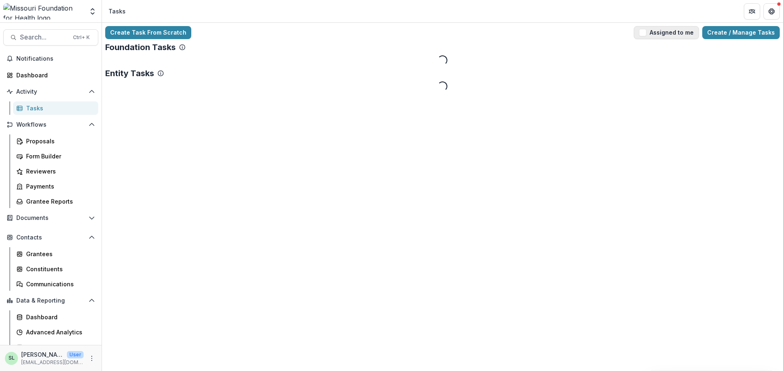
click at [689, 33] on button "Assigned to me" at bounding box center [666, 32] width 65 height 13
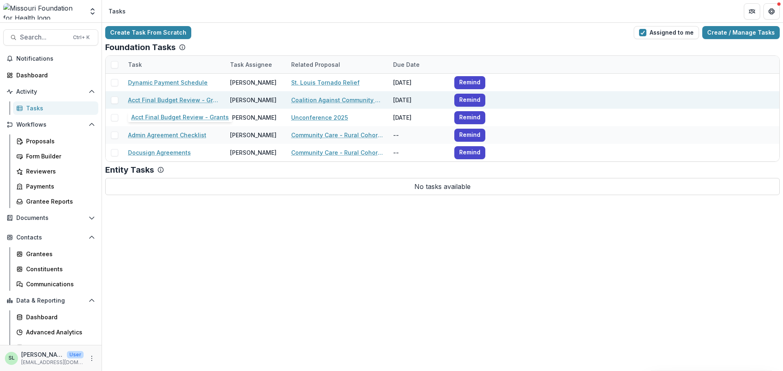
click at [154, 99] on link "Acct Final Budget Review - Grants" at bounding box center [174, 100] width 92 height 9
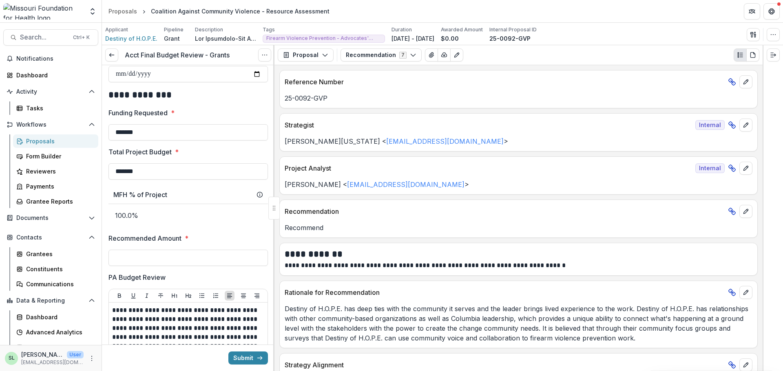
scroll to position [285, 0]
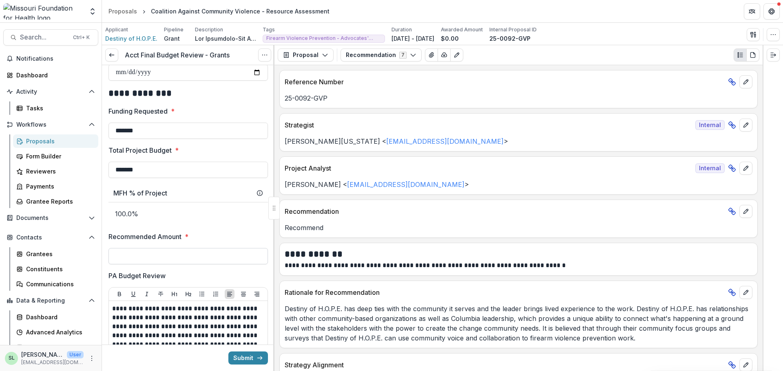
click at [163, 255] on input "Recommended Amount *" at bounding box center [187, 256] width 159 height 16
type input "*******"
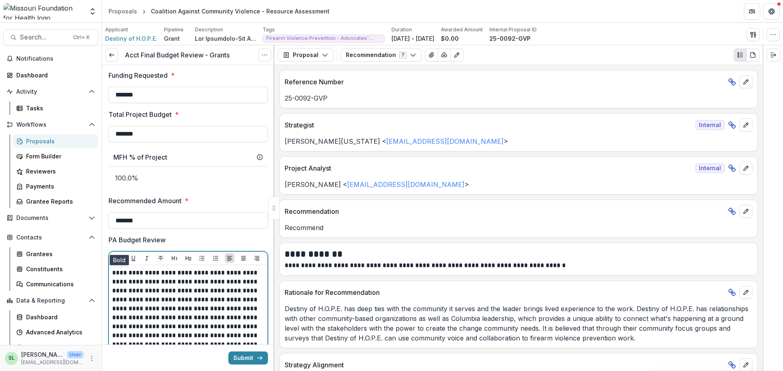
scroll to position [408, 0]
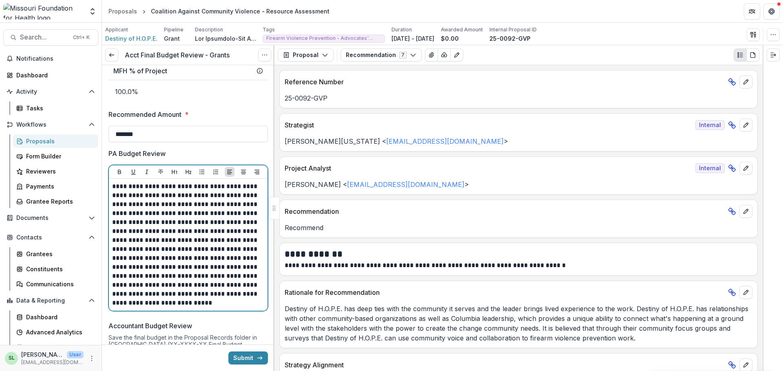
click at [157, 230] on p "**********" at bounding box center [187, 245] width 150 height 126
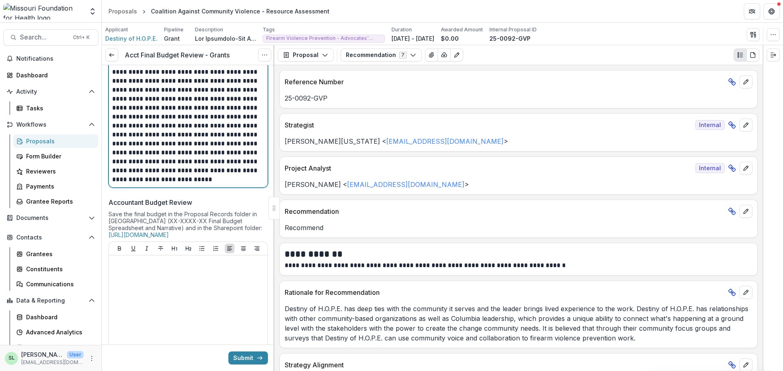
scroll to position [571, 0]
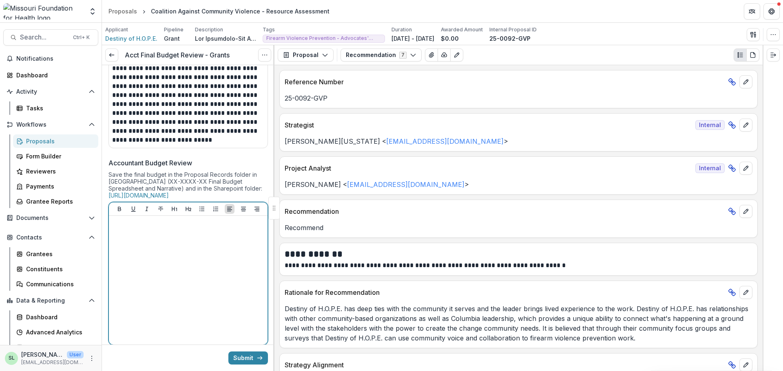
click at [139, 249] on div at bounding box center [188, 280] width 152 height 122
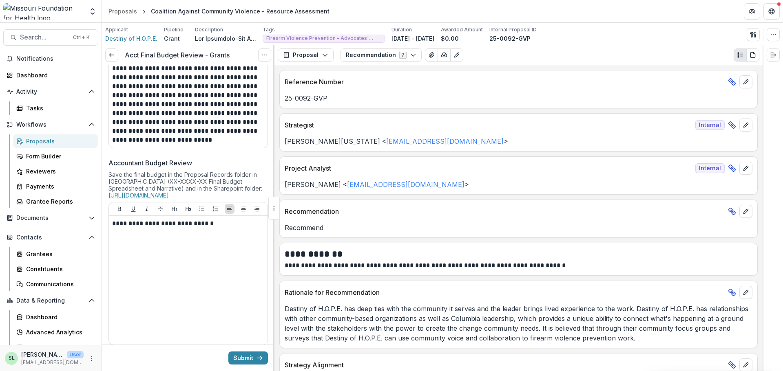
click at [169, 199] on link "https://mffh.sharepoint.com/:f:/s/BlackBaudGrantMakingDocuments/ElA3LzRRbPFThpL…" at bounding box center [138, 195] width 60 height 7
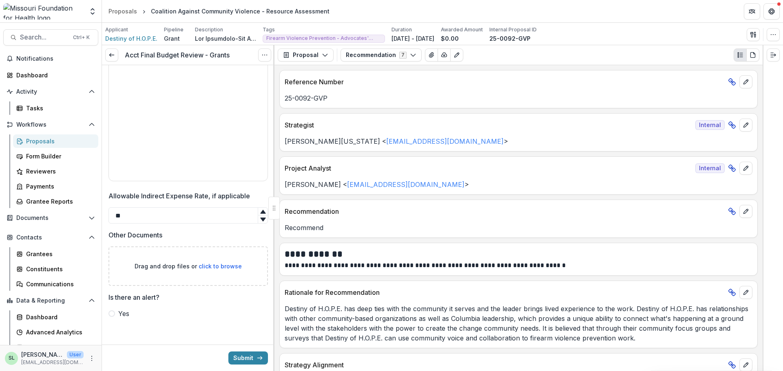
scroll to position [748, 0]
click at [243, 357] on button "Submit" at bounding box center [248, 358] width 40 height 13
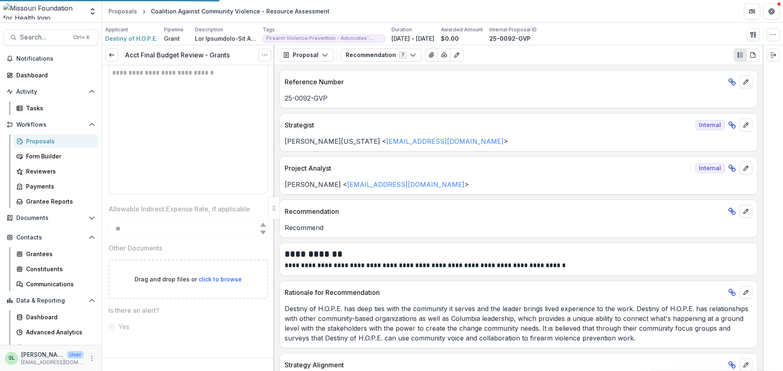
scroll to position [735, 0]
